Goal: Task Accomplishment & Management: Use online tool/utility

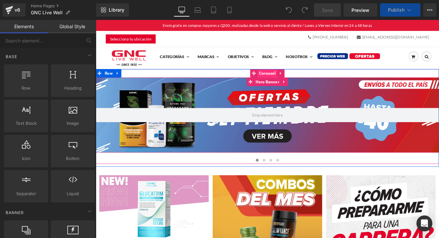
click at [294, 83] on span "Carousel" at bounding box center [296, 82] width 23 height 10
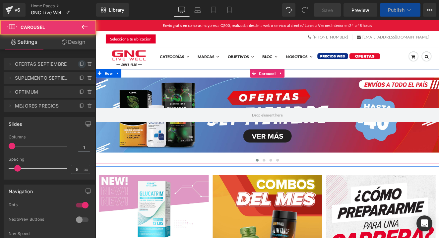
click at [80, 63] on icon at bounding box center [81, 63] width 5 height 5
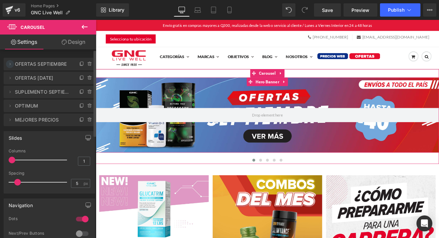
click at [11, 65] on icon at bounding box center [9, 63] width 5 height 5
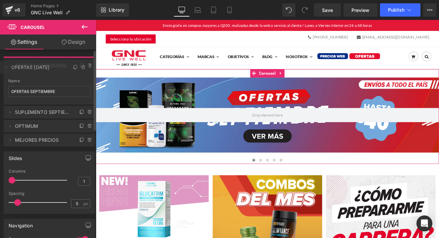
drag, startPoint x: 42, startPoint y: 112, endPoint x: 43, endPoint y: 68, distance: 43.8
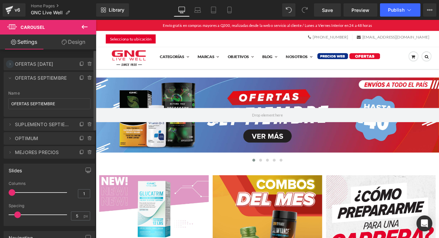
click at [10, 65] on icon at bounding box center [9, 63] width 5 height 5
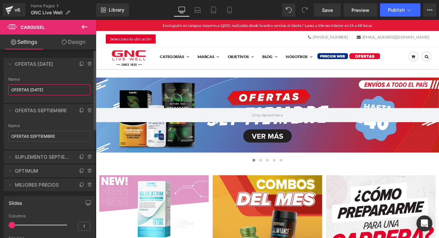
click at [38, 86] on input "OFERTAS SEPTIEMBRE 5" at bounding box center [49, 89] width 82 height 11
type input "MULTIVITAMIN WEEK"
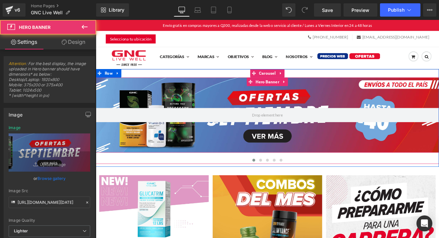
click at [231, 159] on div at bounding box center [297, 131] width 402 height 88
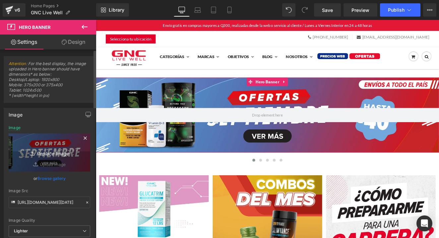
click at [59, 150] on icon "Replace Image" at bounding box center [49, 152] width 53 height 8
type input "C:\fakepath\desktop.jpg"
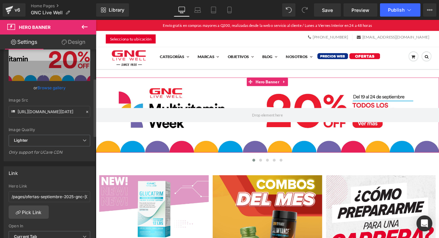
scroll to position [93, 0]
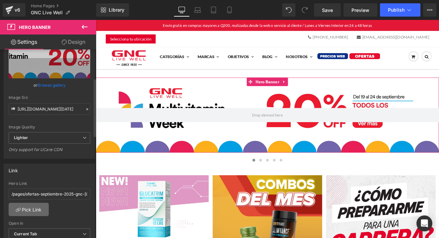
click at [32, 211] on link "Pick Link" at bounding box center [29, 209] width 40 height 13
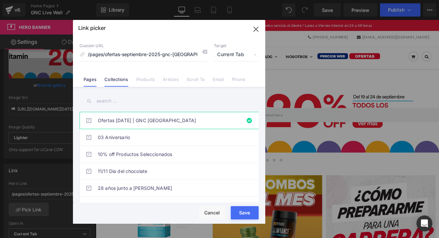
click at [115, 81] on link "Collections" at bounding box center [117, 82] width 24 height 10
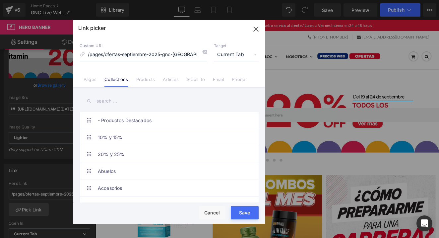
click at [117, 100] on input "text" at bounding box center [169, 101] width 179 height 15
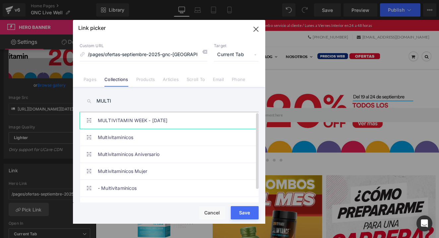
type input "MULTI"
click at [145, 115] on link "MULTIVITAMIN WEEK - SEPTIEMBRE 2025" at bounding box center [171, 120] width 146 height 17
click at [247, 213] on button "Save" at bounding box center [245, 212] width 28 height 13
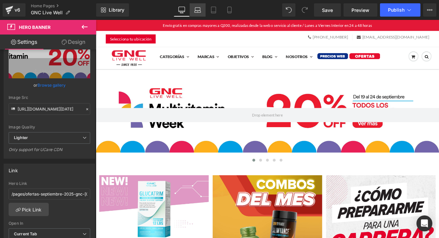
click at [202, 12] on link "Laptop" at bounding box center [198, 9] width 16 height 13
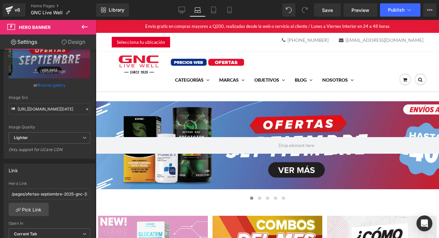
scroll to position [14, 0]
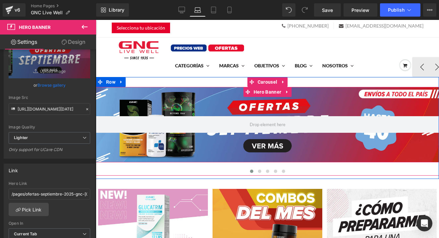
click at [241, 142] on div at bounding box center [267, 124] width 343 height 75
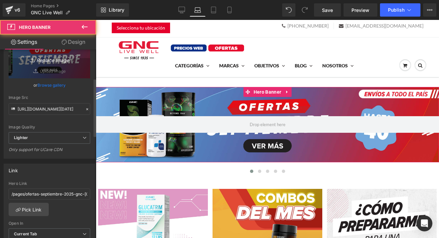
click at [44, 68] on link "Replace Image" at bounding box center [50, 59] width 82 height 38
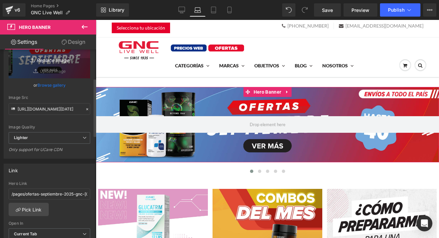
type input "C:\fakepath\desktop.jpg"
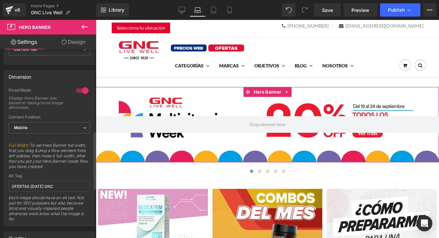
scroll to position [278, 0]
click at [36, 186] on input "OFERTAS SEPTIEMBRE 2025 GNC" at bounding box center [50, 186] width 82 height 11
click at [37, 186] on input "OFERTAS SEPTIEMBRE 2025 GNC" at bounding box center [50, 186] width 82 height 11
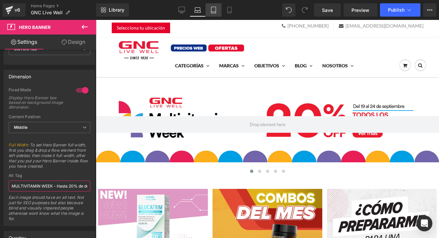
type input "MULTIVITAMIN WEEK - Hasta 20% de descuento"
click at [214, 5] on link "Tablet" at bounding box center [214, 9] width 16 height 13
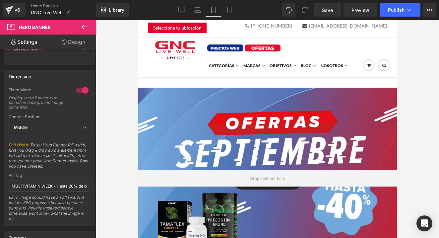
scroll to position [0, 0]
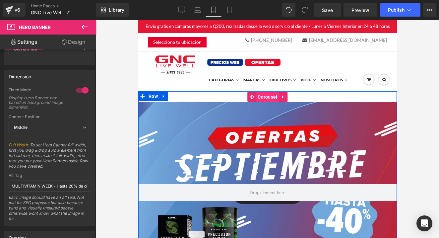
click at [261, 97] on span "Carousel" at bounding box center [267, 97] width 23 height 10
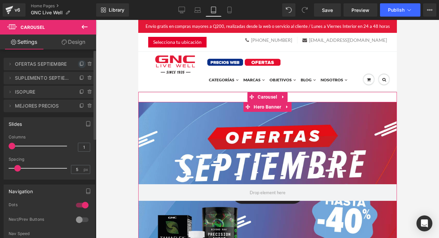
click at [79, 63] on icon at bounding box center [81, 63] width 5 height 5
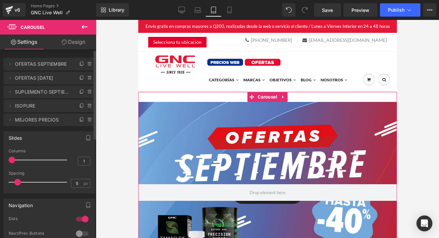
drag, startPoint x: 79, startPoint y: 63, endPoint x: 37, endPoint y: 86, distance: 48.0
click at [57, 78] on span "OFERTAS SEPTIEMBRE 5" at bounding box center [43, 78] width 56 height 13
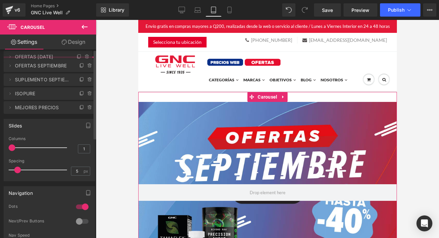
drag, startPoint x: 49, startPoint y: 79, endPoint x: 54, endPoint y: 57, distance: 21.7
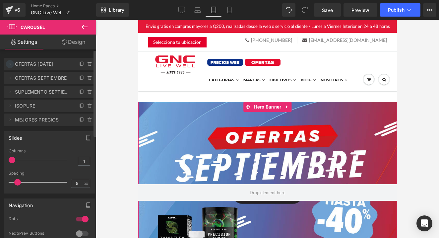
click at [10, 65] on icon at bounding box center [9, 63] width 5 height 5
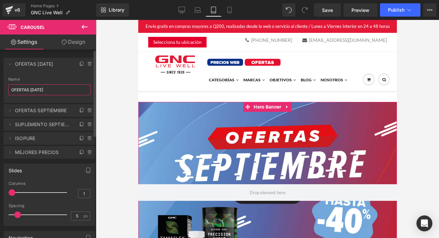
click at [48, 94] on input "OFERTAS SEPTIEMBRE 5" at bounding box center [49, 89] width 82 height 11
click at [39, 90] on input "OFERTAS SEPTIEMBRE 5" at bounding box center [49, 89] width 82 height 11
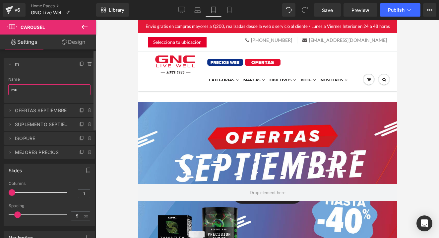
type input "m"
type input "MULTIVITAMIN WEEK"
click at [12, 64] on icon at bounding box center [9, 63] width 5 height 5
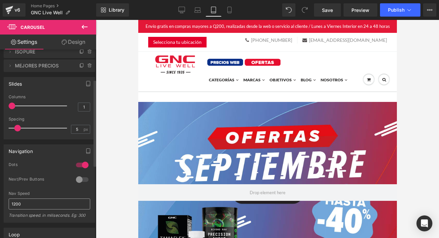
scroll to position [52, 0]
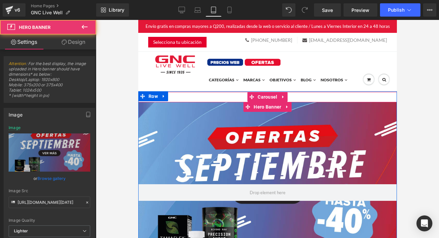
drag, startPoint x: 214, startPoint y: 144, endPoint x: 139, endPoint y: 146, distance: 75.0
click at [214, 144] on div at bounding box center [267, 192] width 259 height 181
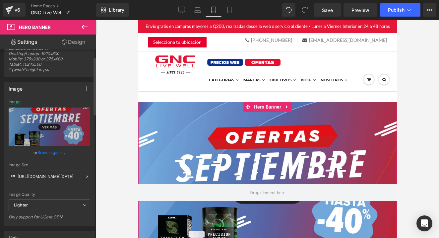
scroll to position [30, 0]
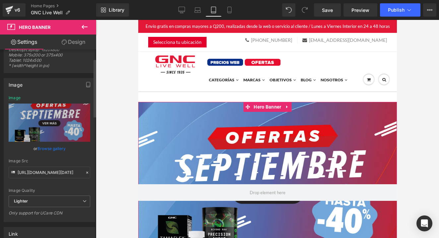
click at [40, 154] on link "Browse gallery" at bounding box center [51, 149] width 28 height 12
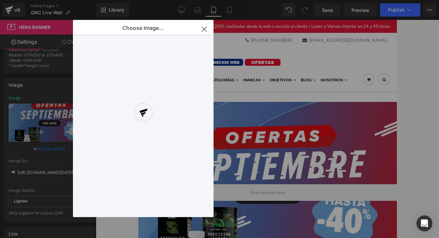
click at [40, 0] on div "Carousel You are previewing how the will restyle your page. You can not edit El…" at bounding box center [219, 0] width 439 height 0
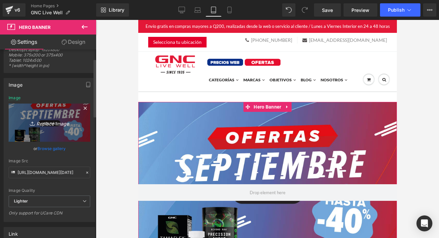
click at [49, 123] on icon "Replace Image" at bounding box center [49, 122] width 53 height 8
type input "C:\fakepath\mobile.jpg"
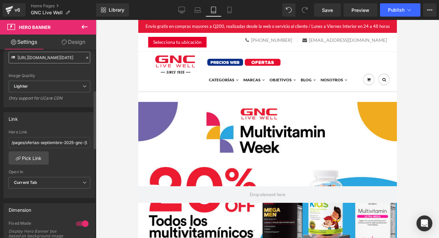
scroll to position [146, 0]
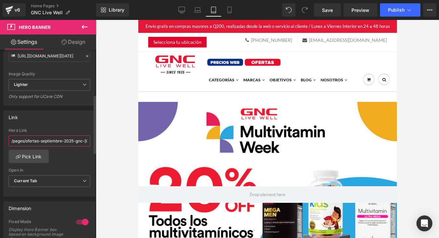
click at [39, 144] on input "/pages/ofertas-septiembre-2025-gnc-guatemala" at bounding box center [50, 140] width 82 height 11
click at [32, 156] on link "Pick Link" at bounding box center [29, 156] width 40 height 13
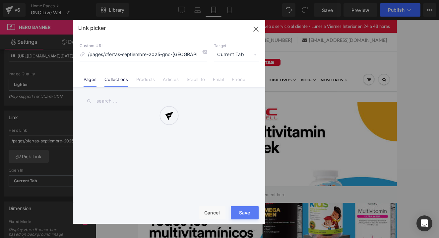
click at [116, 79] on link "Collections" at bounding box center [117, 82] width 24 height 10
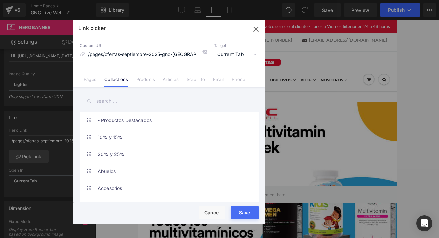
click at [118, 99] on input "text" at bounding box center [169, 101] width 179 height 15
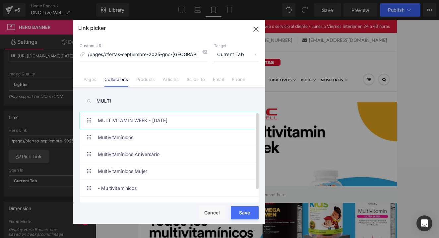
type input "MULTI"
click at [137, 119] on link "MULTIVITAMIN WEEK - SEPTIEMBRE 2025" at bounding box center [171, 120] width 146 height 17
click at [247, 216] on button "Save" at bounding box center [245, 212] width 28 height 13
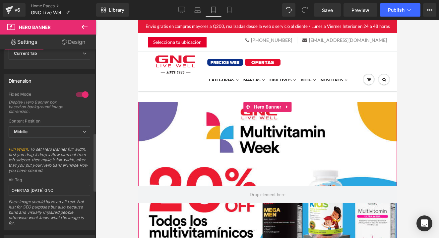
scroll to position [274, 0]
click at [62, 187] on input "OFERTAS SEPTIEMBRE 2025 GNC" at bounding box center [50, 189] width 82 height 11
paste input "MULTIVITAMIN WEEK - Hasta 20% de descuento"
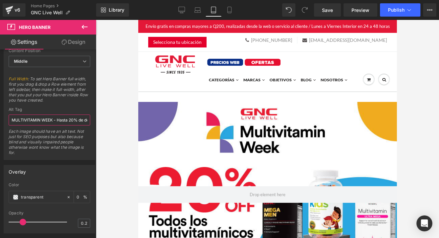
scroll to position [347, 0]
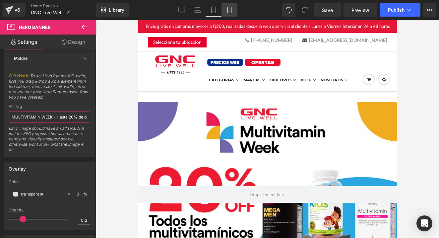
type input "MULTIVITAMIN WEEK - Hasta 20% de descuento"
click at [230, 10] on icon at bounding box center [229, 10] width 7 height 7
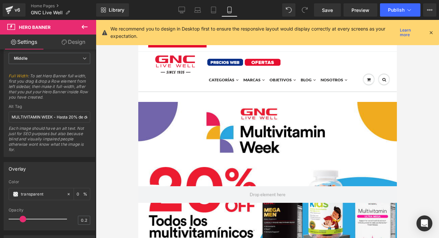
scroll to position [38, 0]
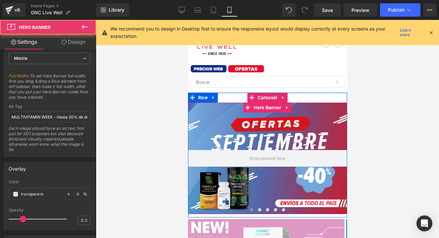
click at [241, 125] on div at bounding box center [267, 158] width 159 height 111
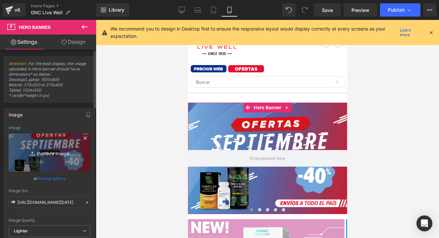
scroll to position [0, 0]
click at [55, 137] on link "Replace Image" at bounding box center [50, 152] width 82 height 38
type input "C:\fakepath\mobile.jpg"
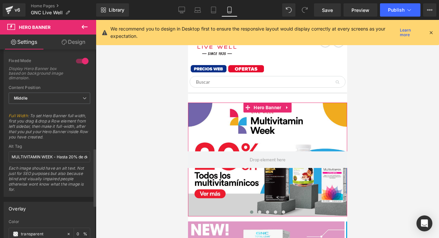
scroll to position [326, 0]
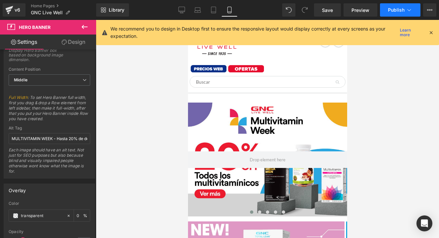
click at [392, 9] on span "Publish" at bounding box center [396, 9] width 17 height 5
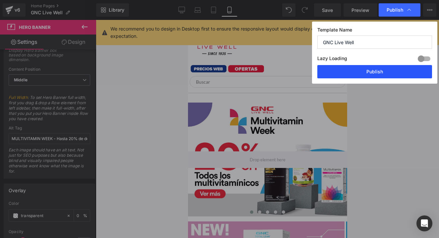
click at [360, 71] on button "Publish" at bounding box center [375, 71] width 115 height 13
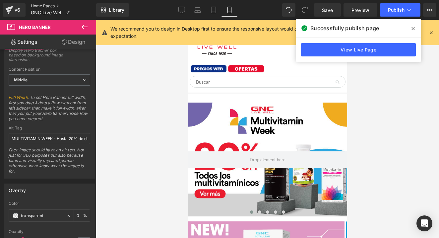
click at [43, 5] on link "Home Pages" at bounding box center [63, 5] width 65 height 5
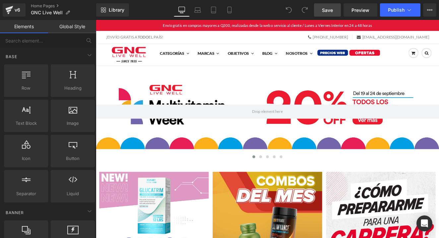
click at [335, 13] on link "Save" at bounding box center [327, 9] width 27 height 13
click at [385, 14] on button "Publish" at bounding box center [400, 9] width 40 height 13
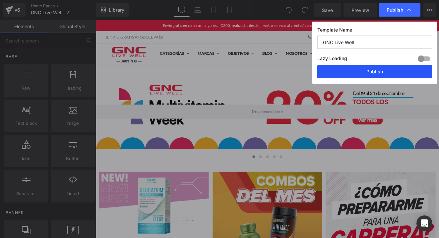
drag, startPoint x: 379, startPoint y: 71, endPoint x: 331, endPoint y: 60, distance: 49.8
click at [379, 71] on button "Publish" at bounding box center [375, 71] width 115 height 13
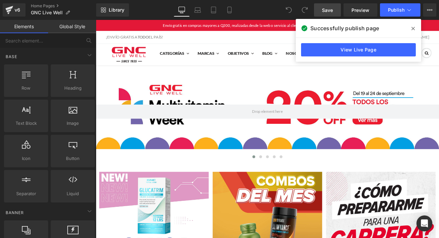
click at [331, 12] on span "Save" at bounding box center [327, 10] width 11 height 7
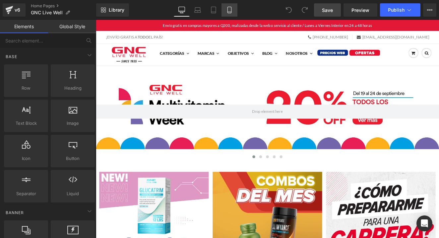
click at [229, 15] on link "Mobile" at bounding box center [230, 9] width 16 height 13
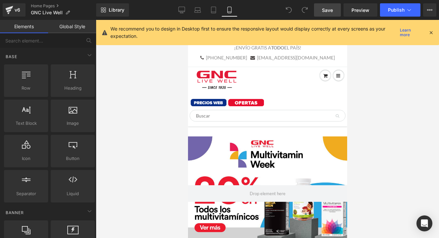
scroll to position [106, 0]
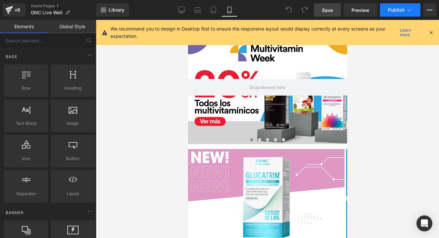
click at [387, 13] on button "Publish" at bounding box center [400, 9] width 40 height 13
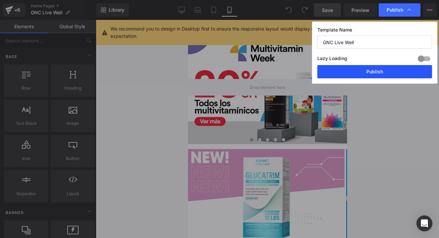
click at [384, 72] on button "Publish" at bounding box center [375, 71] width 115 height 13
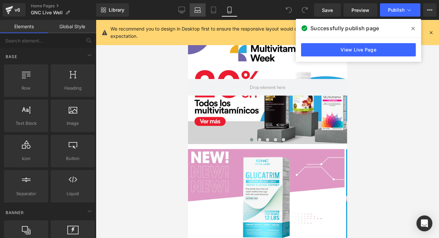
click at [201, 12] on icon at bounding box center [198, 12] width 6 height 2
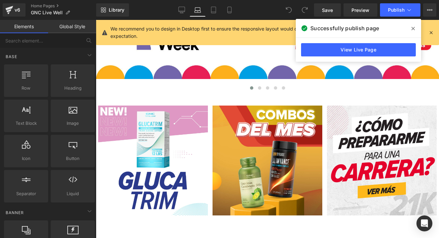
scroll to position [67, 0]
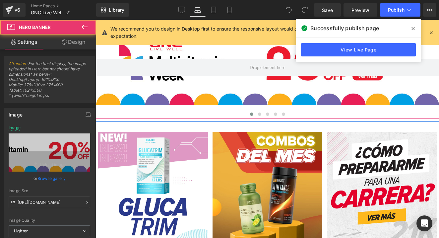
click at [205, 90] on div at bounding box center [267, 67] width 343 height 75
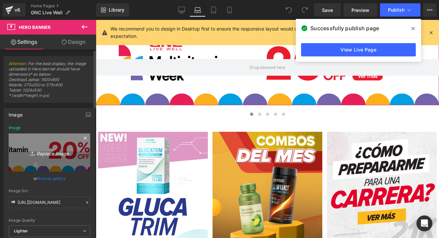
click at [64, 153] on icon "Replace Image" at bounding box center [49, 152] width 53 height 8
type input "C:\fakepath\mobile.jpg"
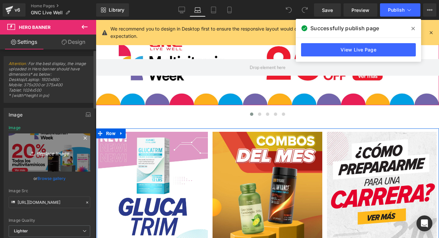
type input "https://ucarecdn.com/e9cbb6ee-777e-4a5c-9020-aeedbe73f38e/-/format/auto/-/previ…"
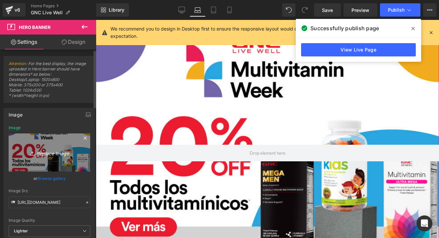
click at [59, 157] on link "Replace Image" at bounding box center [50, 152] width 82 height 38
type input "C:\fakepath\desktop.jpg"
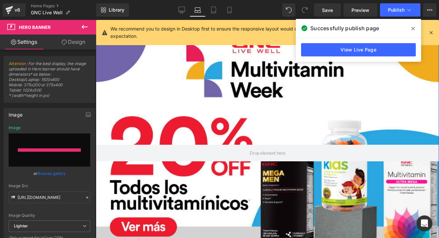
type input "[URL][DOMAIN_NAME]"
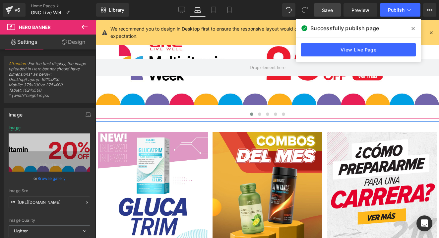
click at [332, 14] on link "Save" at bounding box center [327, 9] width 27 height 13
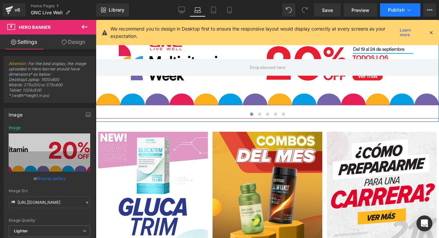
click at [384, 11] on button "Publish" at bounding box center [400, 9] width 40 height 13
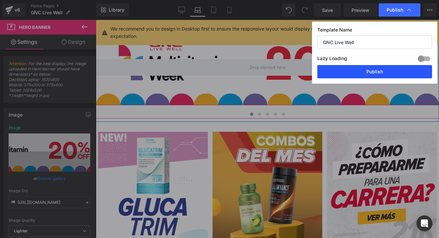
click at [383, 66] on button "Publish" at bounding box center [375, 71] width 115 height 13
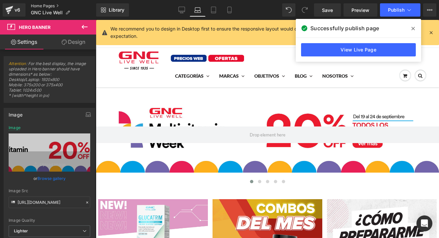
click at [48, 4] on link "Home Pages" at bounding box center [63, 5] width 65 height 5
